Goal: Task Accomplishment & Management: Use online tool/utility

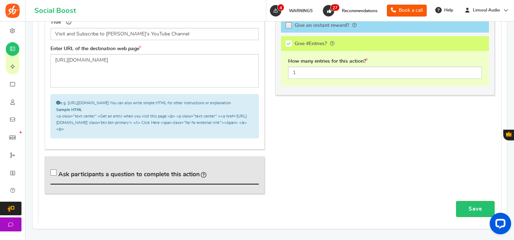
click at [285, 153] on div "General Title Visit and Subscribe to Linsoul's YouTube Channel Enter URL of the…" at bounding box center [269, 98] width 461 height 206
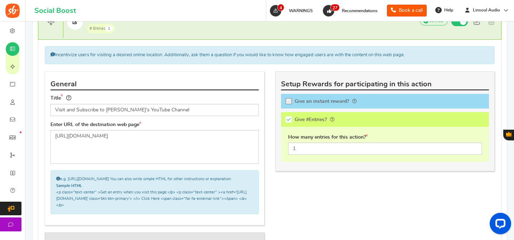
scroll to position [455, 0]
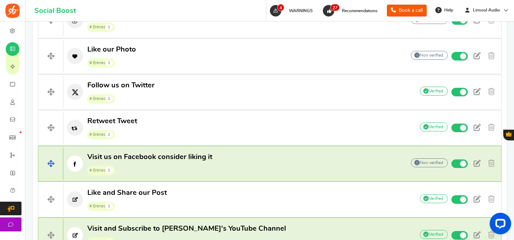
click at [155, 162] on span "Visit us on Facebook consider liking it # Entries 1" at bounding box center [149, 163] width 125 height 23
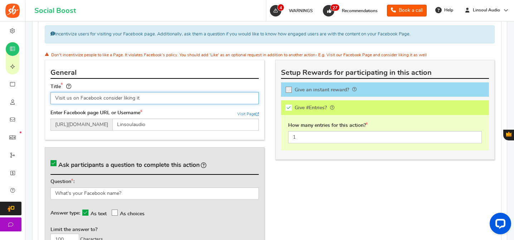
scroll to position [627, 0]
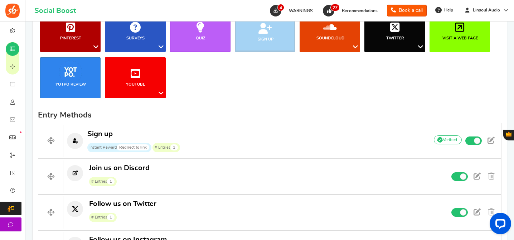
scroll to position [107, 0]
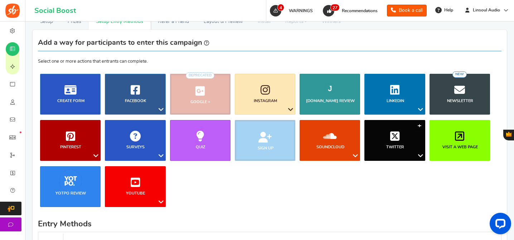
click at [410, 127] on link "Twitter" at bounding box center [394, 140] width 61 height 41
click at [388, 170] on link "Retweet a Tweet" at bounding box center [398, 169] width 57 height 10
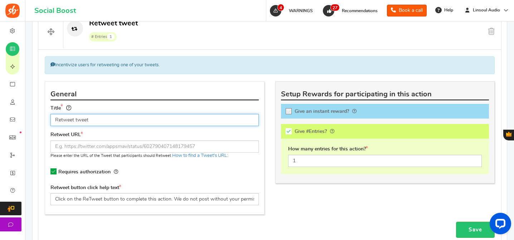
click at [168, 122] on input "Retweet tweet" at bounding box center [154, 120] width 208 height 12
click at [81, 121] on input "Retweet tweet" at bounding box center [154, 120] width 208 height 12
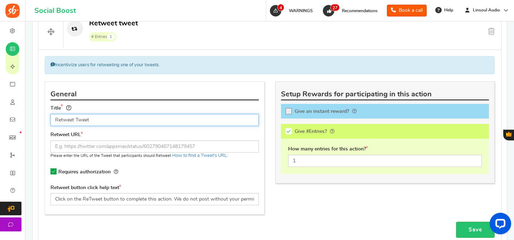
type input "Retweet Tweet"
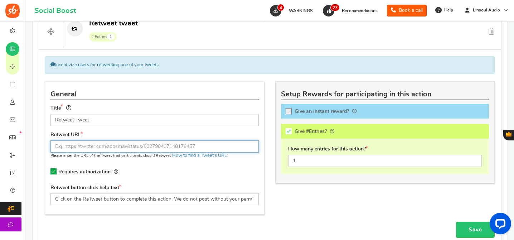
click at [122, 148] on input "text" at bounding box center [154, 146] width 208 height 12
paste input "[URL][DOMAIN_NAME]"
type input "[URL][DOMAIN_NAME]"
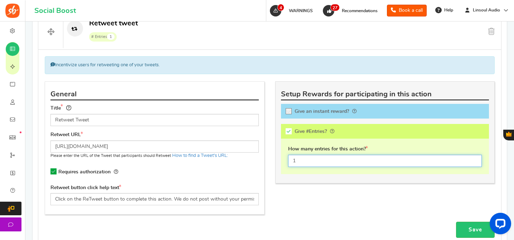
click at [331, 159] on input "1" at bounding box center [385, 161] width 194 height 12
type input "2"
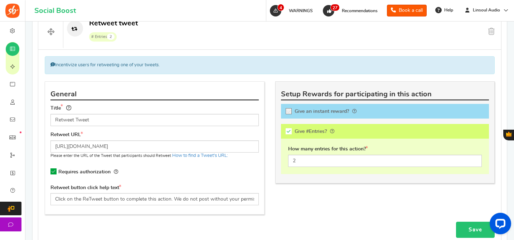
click at [471, 225] on link "Save" at bounding box center [475, 230] width 39 height 16
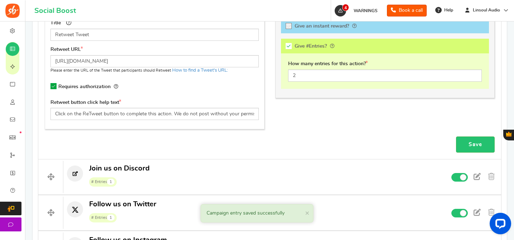
scroll to position [300, 0]
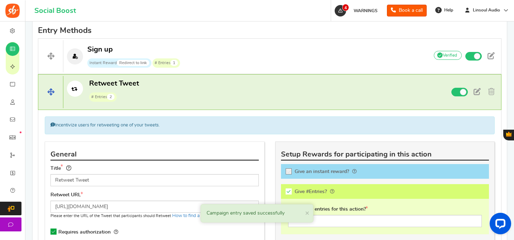
click at [269, 87] on p "Retweet Tweet # Entries 2" at bounding box center [242, 90] width 359 height 23
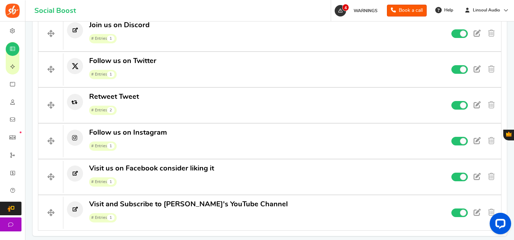
scroll to position [392, 0]
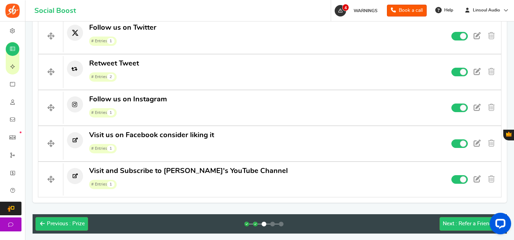
drag, startPoint x: 56, startPoint y: 97, endPoint x: 358, endPoint y: 2, distance: 316.7
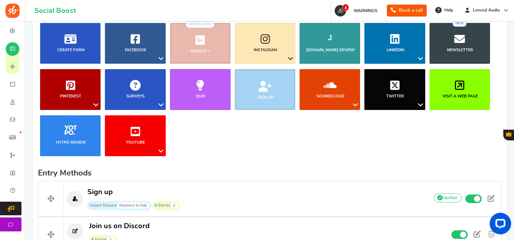
scroll to position [136, 0]
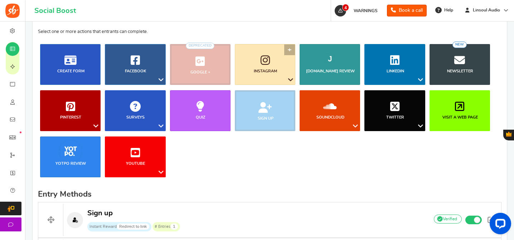
click at [275, 64] on link "Instagram" at bounding box center [265, 64] width 61 height 41
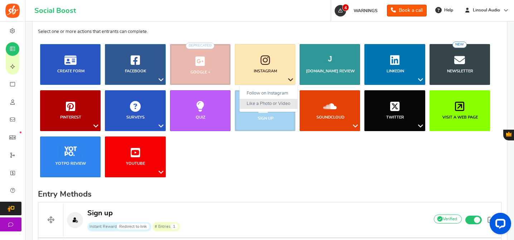
click at [264, 101] on link "Like a Photo or Video" at bounding box center [269, 104] width 58 height 10
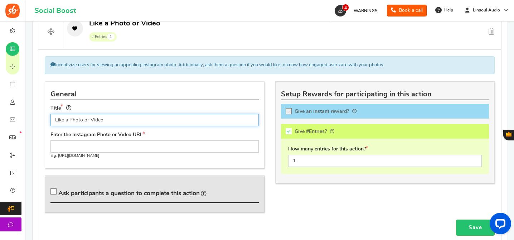
drag, startPoint x: 64, startPoint y: 119, endPoint x: 145, endPoint y: 120, distance: 80.9
click at [145, 120] on input "Like a Photo or Video" at bounding box center [154, 120] width 208 height 12
type input "Like our Photo"
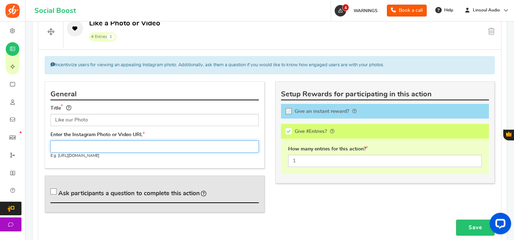
click at [169, 143] on input "text" at bounding box center [154, 146] width 208 height 12
paste input "[URL][DOMAIN_NAME]"
type input "[URL][DOMAIN_NAME]"
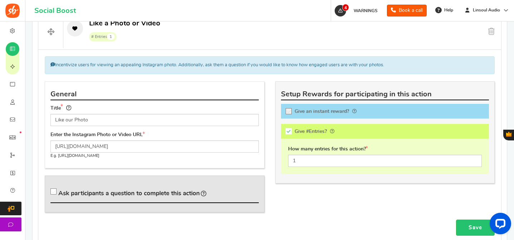
click at [131, 194] on span "Ask participants a question to complete this action" at bounding box center [128, 193] width 141 height 6
click at [58, 194] on input "Ask participants a question to complete this action" at bounding box center [54, 192] width 7 height 7
checkbox input "true"
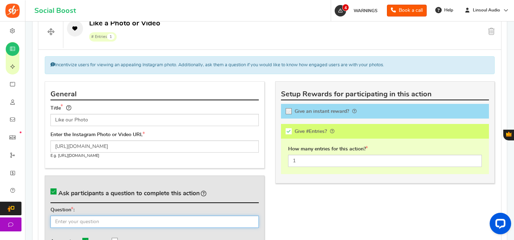
click at [136, 217] on input "text" at bounding box center [154, 222] width 208 height 12
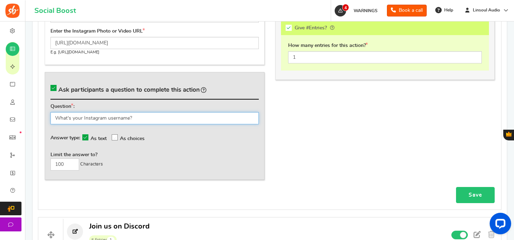
type input "What's your Instagram username?"
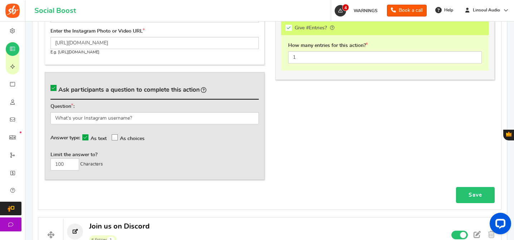
click at [470, 188] on link "Save" at bounding box center [475, 195] width 39 height 16
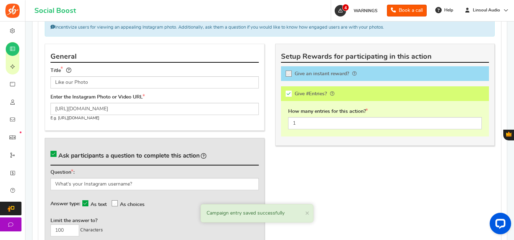
scroll to position [321, 0]
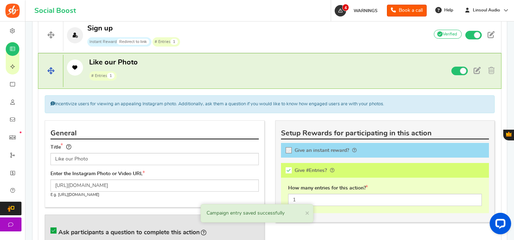
click at [258, 72] on p "Like our Photo # Entries 1" at bounding box center [242, 69] width 359 height 23
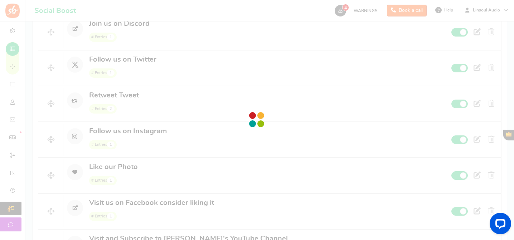
scroll to position [368, 0]
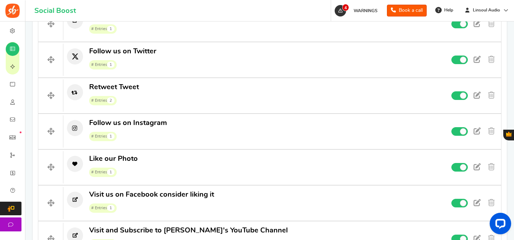
drag, startPoint x: 50, startPoint y: 71, endPoint x: 329, endPoint y: 2, distance: 287.9
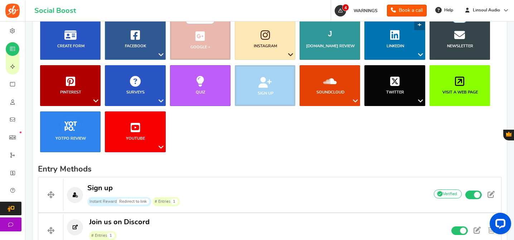
scroll to position [165, 0]
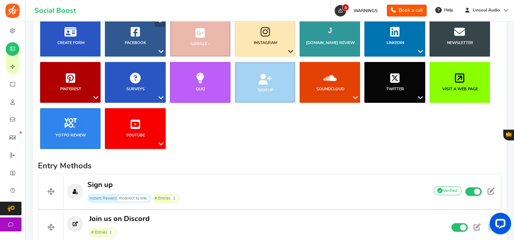
click at [150, 38] on link "Facebook" at bounding box center [135, 36] width 61 height 41
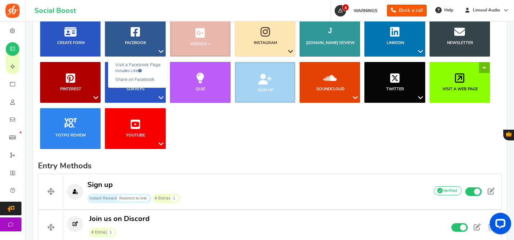
click at [461, 77] on icon at bounding box center [459, 78] width 9 height 11
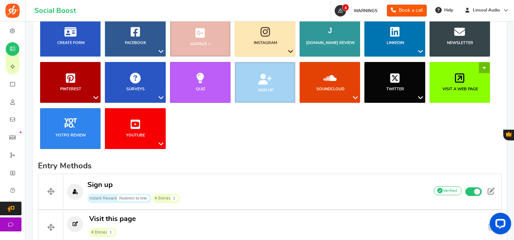
scroll to position [360, 0]
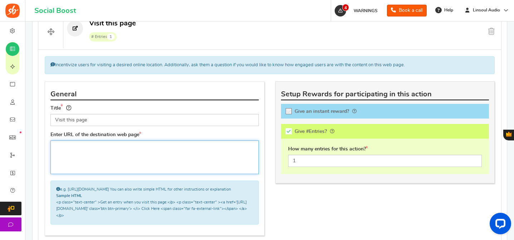
click at [140, 148] on textarea at bounding box center [154, 157] width 208 height 34
paste textarea "[URL][DOMAIN_NAME]"
type textarea "[URL][DOMAIN_NAME]"
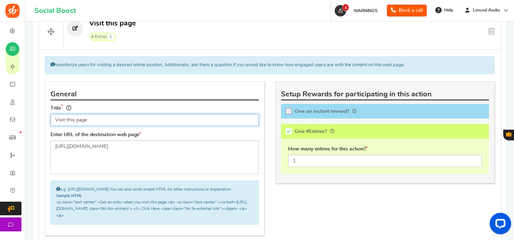
click at [136, 123] on input "Visit this page" at bounding box center [154, 120] width 208 height 12
paste input "us on Facebook consider liking it"
drag, startPoint x: 103, startPoint y: 119, endPoint x: 182, endPoint y: 123, distance: 79.6
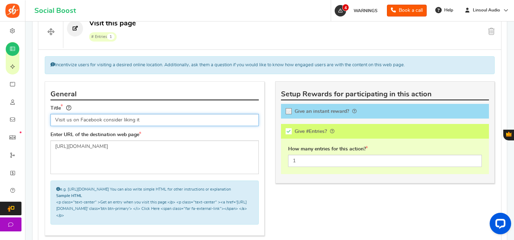
click at [182, 123] on input "Visit us on Facebook consider liking it" at bounding box center [154, 120] width 208 height 12
click at [66, 120] on input "Visit us on Facebook" at bounding box center [154, 120] width 208 height 12
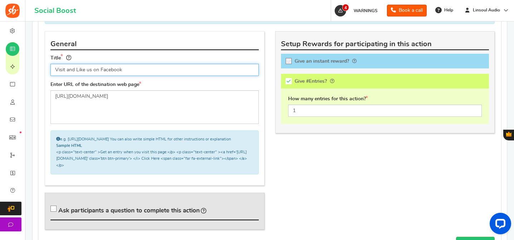
scroll to position [422, 0]
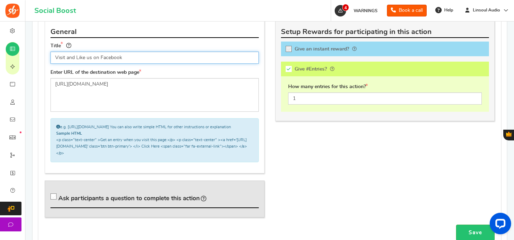
type input "Visit and Like us on Facebook"
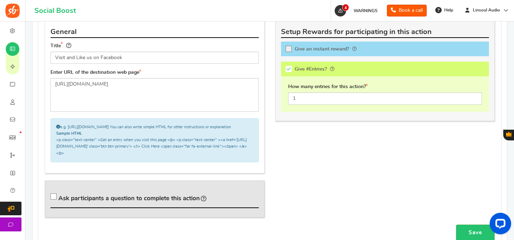
click at [172, 201] on span "Ask participants a question to complete this action" at bounding box center [128, 198] width 141 height 6
click at [58, 202] on input "Ask participants a question to complete this action" at bounding box center [54, 197] width 7 height 7
checkbox input "true"
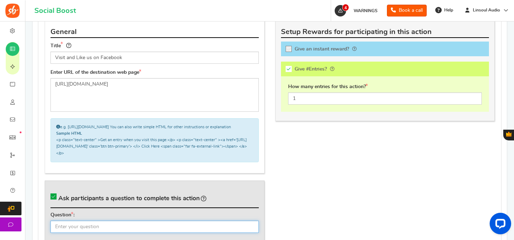
click at [178, 233] on input "text" at bounding box center [154, 227] width 208 height 12
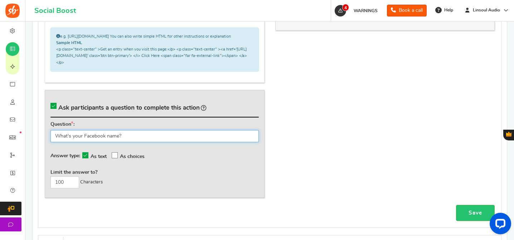
scroll to position [531, 0]
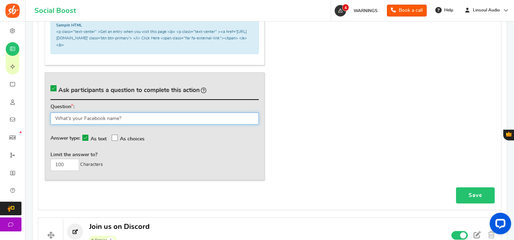
type input "What's your Facebook name?"
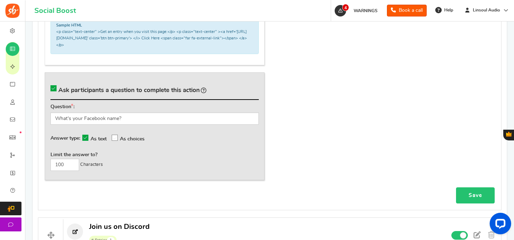
click at [480, 201] on link "Save" at bounding box center [475, 195] width 39 height 16
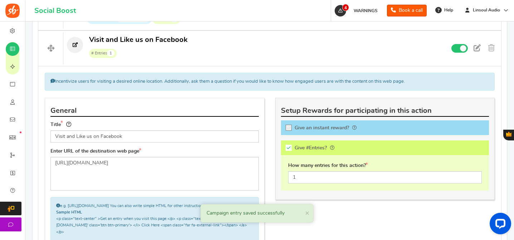
scroll to position [335, 0]
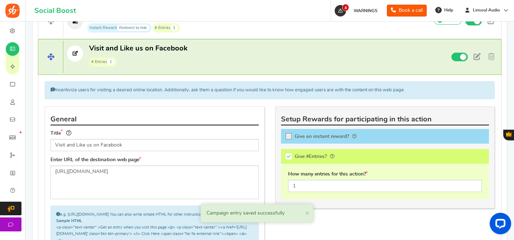
click at [243, 55] on p "Visit and Like us on Facebook # Entries 1" at bounding box center [242, 55] width 359 height 23
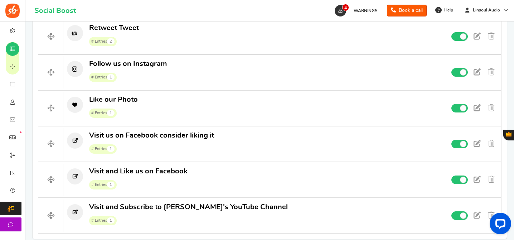
scroll to position [443, 0]
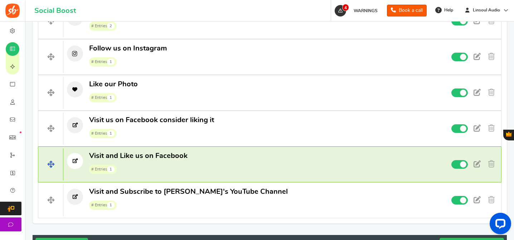
click at [247, 153] on p "Visit and Like us on Facebook # Entries 1" at bounding box center [242, 162] width 359 height 23
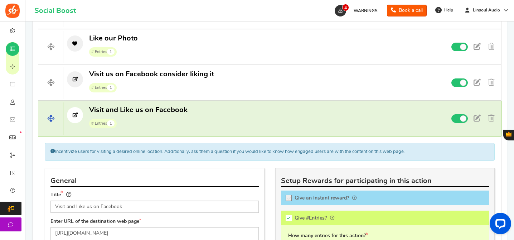
scroll to position [522, 0]
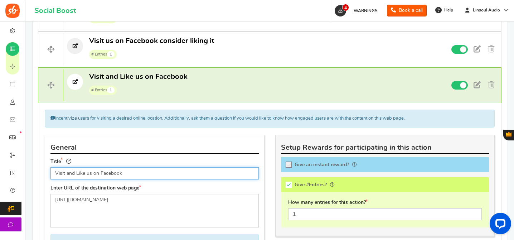
drag, startPoint x: 91, startPoint y: 174, endPoint x: 41, endPoint y: 173, distance: 49.8
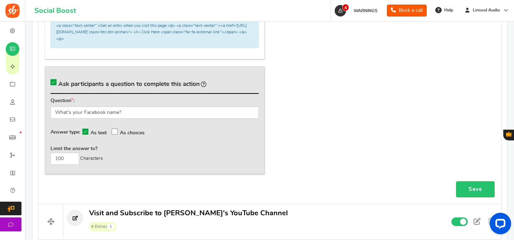
scroll to position [777, 0]
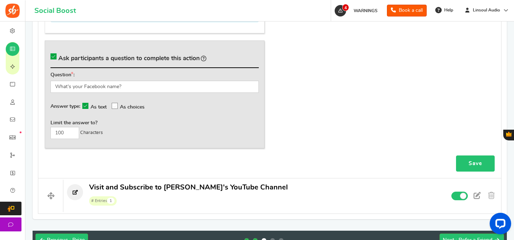
type input "Like and Share our Post on Facebook"
click at [461, 171] on link "Save" at bounding box center [475, 163] width 39 height 16
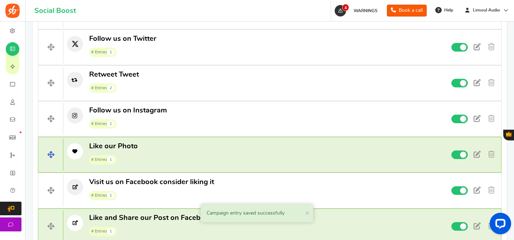
scroll to position [515, 0]
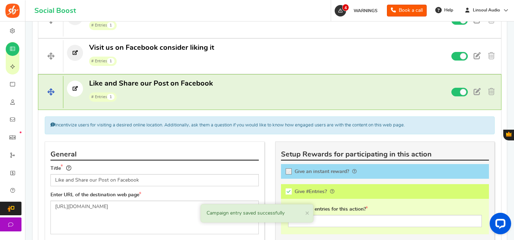
click at [241, 94] on p "Like and Share our Post on Facebook # Entries 1" at bounding box center [242, 90] width 359 height 23
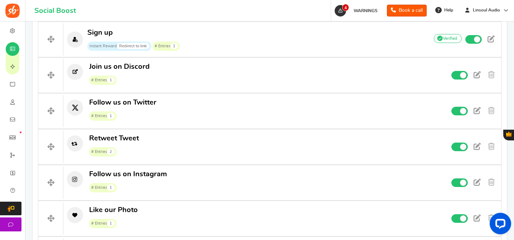
scroll to position [492, 0]
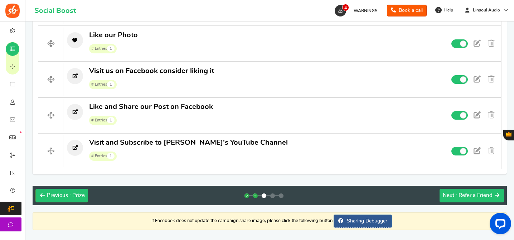
click at [467, 193] on span ": Refer a Friend" at bounding box center [474, 195] width 37 height 5
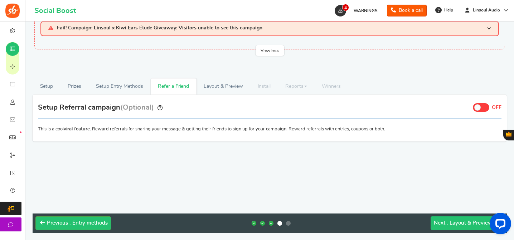
scroll to position [82, 0]
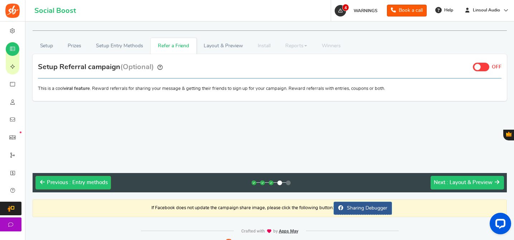
click at [466, 180] on span ": Layout & Preview" at bounding box center [470, 182] width 46 height 5
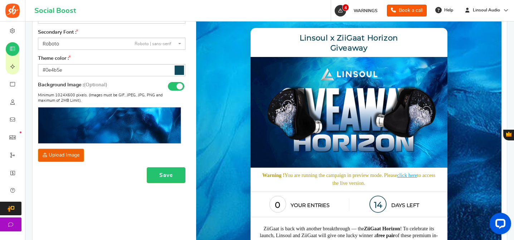
scroll to position [59, 0]
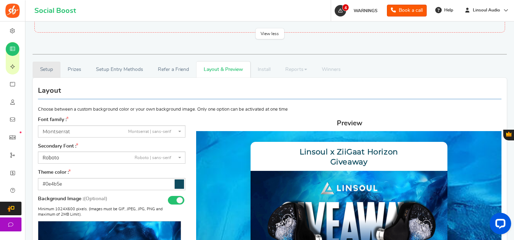
click at [57, 72] on link "Setup" at bounding box center [47, 70] width 28 height 16
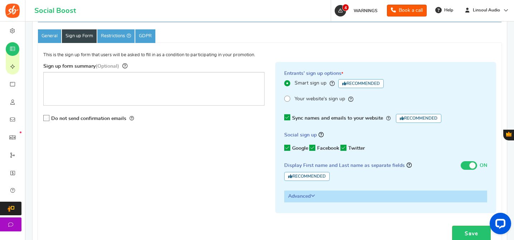
scroll to position [66, 0]
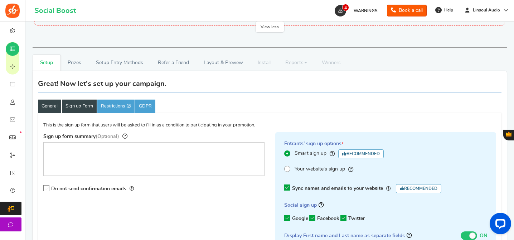
click at [58, 108] on link "General" at bounding box center [49, 107] width 23 height 14
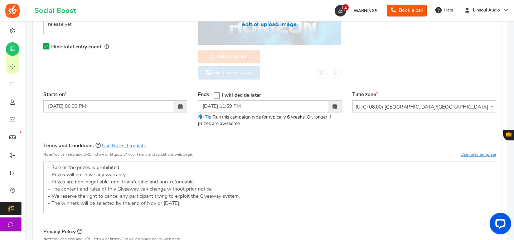
scroll to position [277, 0]
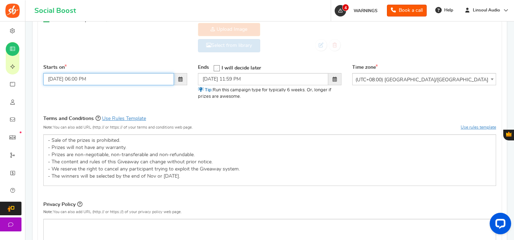
click at [78, 79] on input "[DATE] 06:00 PM" at bounding box center [108, 79] width 131 height 12
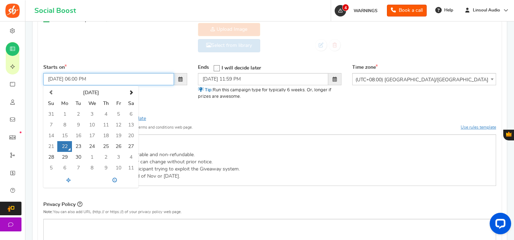
click at [78, 79] on input "[DATE] 06:00 PM" at bounding box center [108, 79] width 131 height 12
click at [180, 102] on div "Starts on [DATE] 4:00 PM [DATE] Su Mo Tu We Th Fr Sa 31 1 2 3 4 5 6 7 8 9 10 11…" at bounding box center [270, 86] width 464 height 45
type input "[DATE] 04:00 PM"
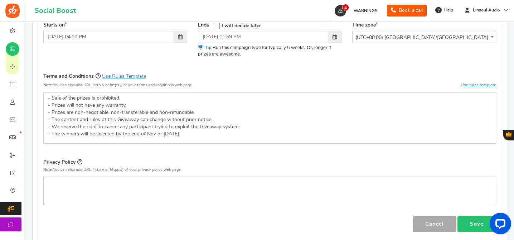
scroll to position [356, 0]
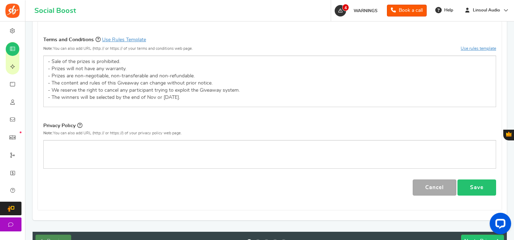
click at [471, 191] on link "Save" at bounding box center [477, 187] width 39 height 16
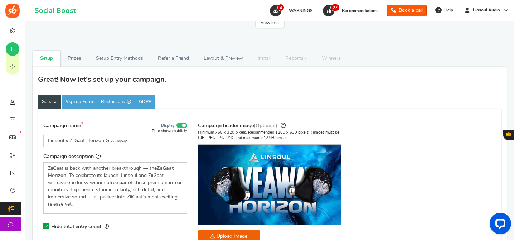
scroll to position [49, 0]
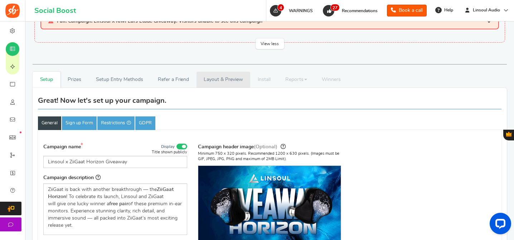
click at [226, 82] on link "Layout & Preview" at bounding box center [224, 80] width 54 height 16
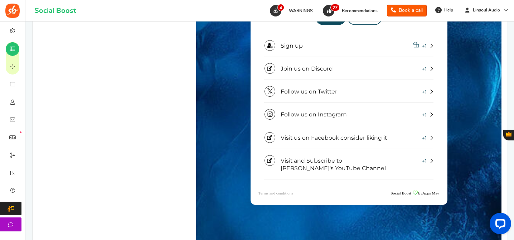
scroll to position [566, 0]
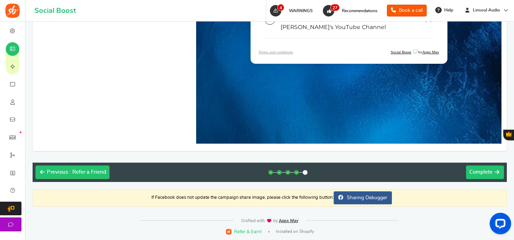
click at [488, 173] on span "Complete" at bounding box center [480, 171] width 23 height 5
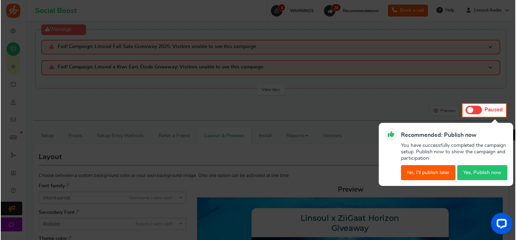
scroll to position [0, 0]
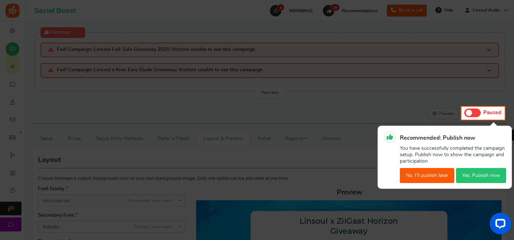
click at [470, 169] on button "Yes, Publish now" at bounding box center [481, 175] width 50 height 15
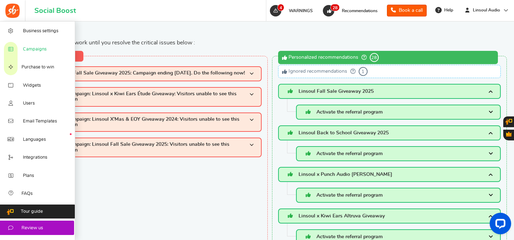
click at [35, 51] on span "Campaigns" at bounding box center [35, 49] width 24 height 6
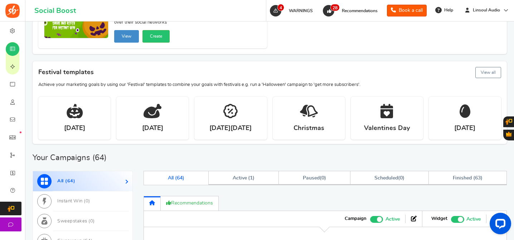
scroll to position [388, 0]
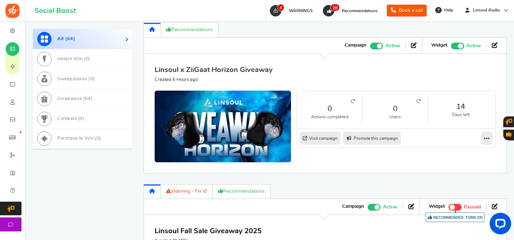
click at [237, 72] on link "Linsoul x ZiiGaat Horizon Giveaway" at bounding box center [214, 69] width 118 height 7
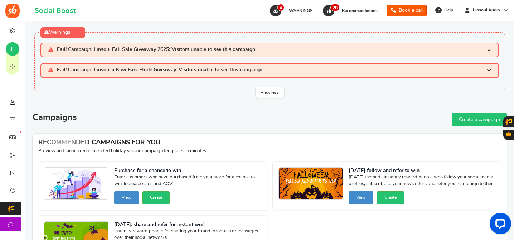
scroll to position [258, 0]
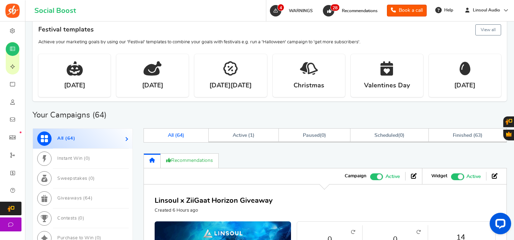
click at [459, 181] on ul "Widget Recommended: TURN ON Active Paused" at bounding box center [462, 176] width 81 height 16
click at [457, 178] on span "Recommended: TURN ON" at bounding box center [457, 176] width 13 height 7
click at [451, 178] on input "Recommended: TURN ON Active Paused" at bounding box center [451, 175] width 0 height 5
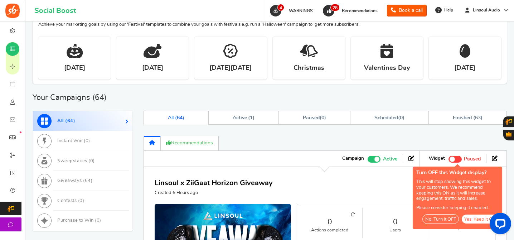
scroll to position [302, 0]
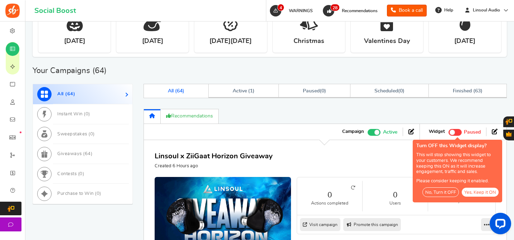
click at [444, 192] on button "No, Turn it OFF" at bounding box center [440, 192] width 37 height 10
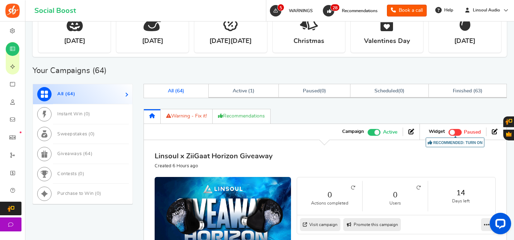
click at [237, 153] on link "Linsoul x ZiiGaat Horizon Giveaway" at bounding box center [214, 156] width 118 height 7
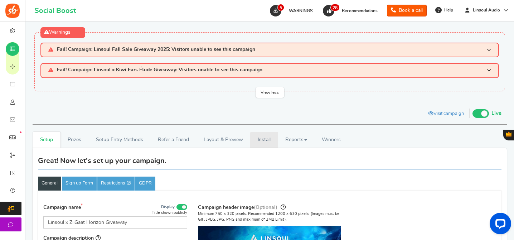
click at [261, 145] on link "Install" at bounding box center [264, 140] width 28 height 16
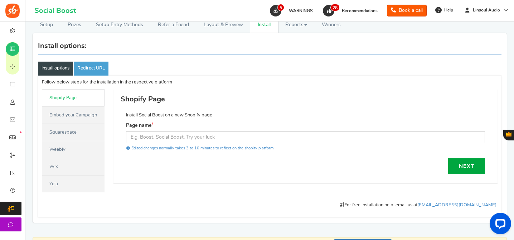
scroll to position [126, 0]
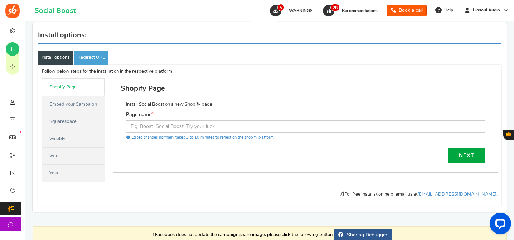
click at [64, 108] on link "Embed your Campaign" at bounding box center [73, 104] width 63 height 17
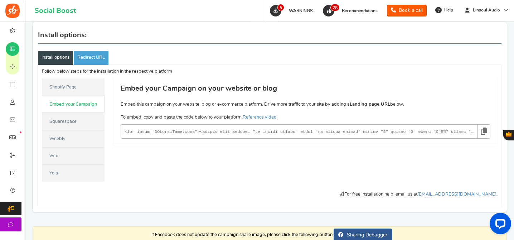
click at [487, 132] on link at bounding box center [484, 132] width 13 height 14
